Goal: Download file/media

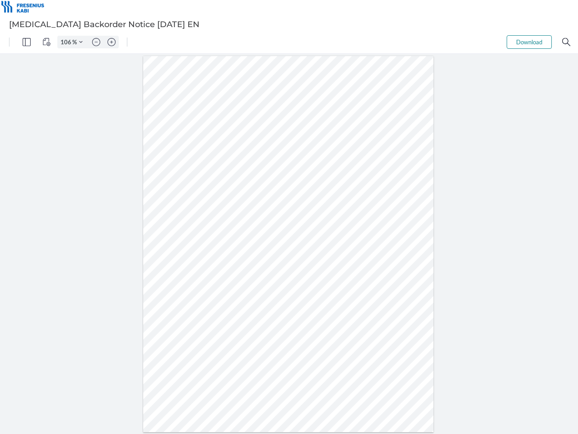
click at [27, 42] on img "Panel" at bounding box center [27, 42] width 8 height 8
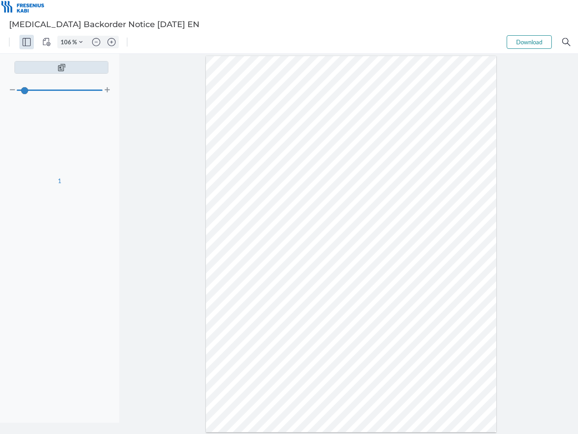
click at [47, 42] on img "View Controls" at bounding box center [46, 42] width 8 height 8
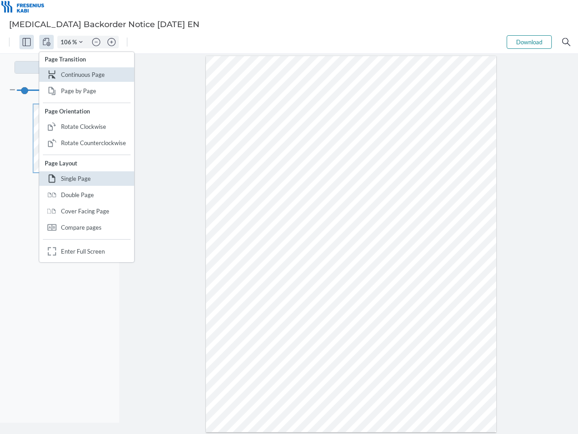
click at [67, 42] on input "106" at bounding box center [65, 42] width 14 height 8
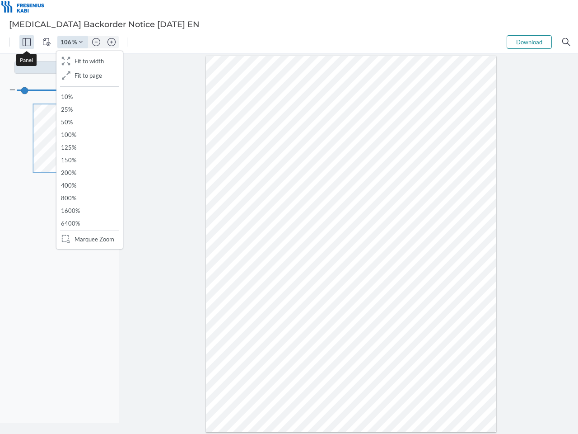
click at [81, 42] on img "Zoom Controls" at bounding box center [81, 42] width 4 height 4
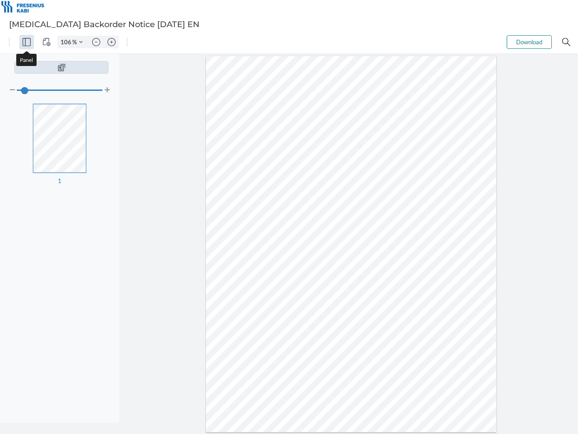
click at [96, 42] on img "Zoom out" at bounding box center [96, 42] width 8 height 8
click at [112, 42] on img "Zoom in" at bounding box center [112, 42] width 8 height 8
type input "106"
click at [530, 42] on button "Download" at bounding box center [529, 42] width 45 height 14
click at [567, 42] on img "Search" at bounding box center [567, 42] width 8 height 8
